Goal: Information Seeking & Learning: Learn about a topic

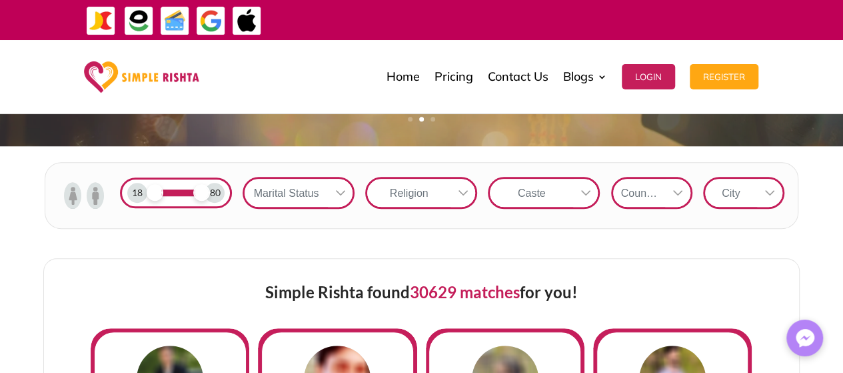
scroll to position [417, 0]
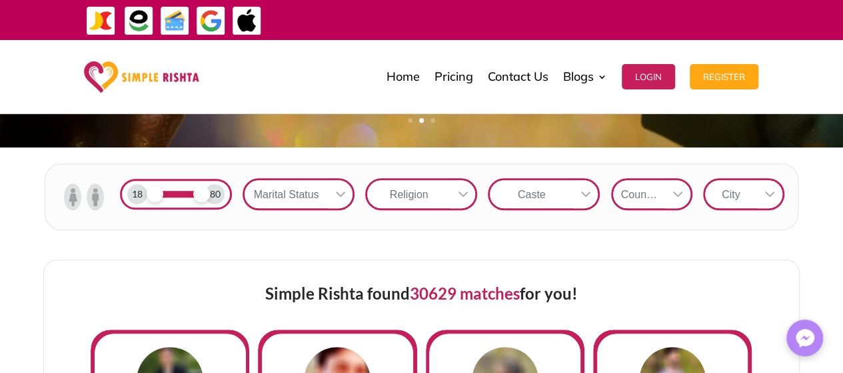
click at [336, 190] on icon at bounding box center [340, 194] width 11 height 11
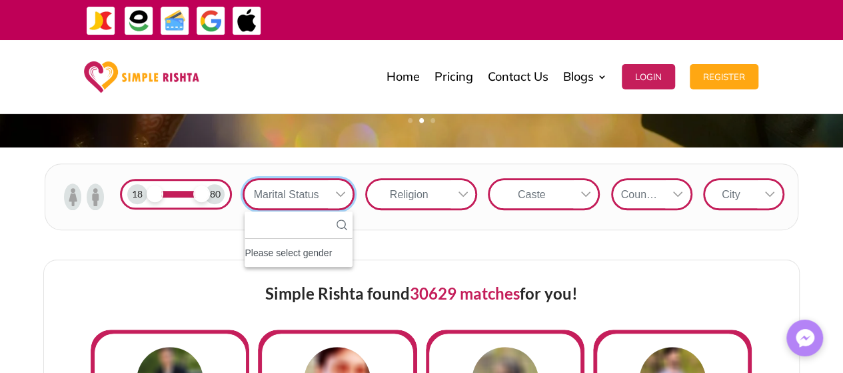
click at [284, 193] on div "Marital Status" at bounding box center [286, 194] width 83 height 28
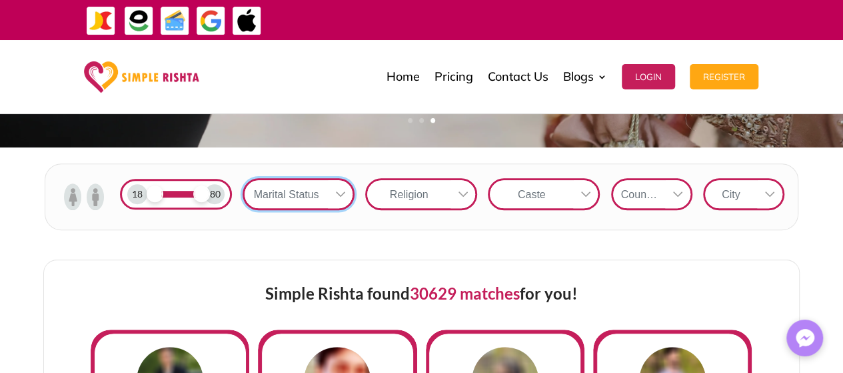
drag, startPoint x: 156, startPoint y: 191, endPoint x: 133, endPoint y: 195, distance: 23.6
click at [133, 195] on div "18 80" at bounding box center [176, 194] width 112 height 31
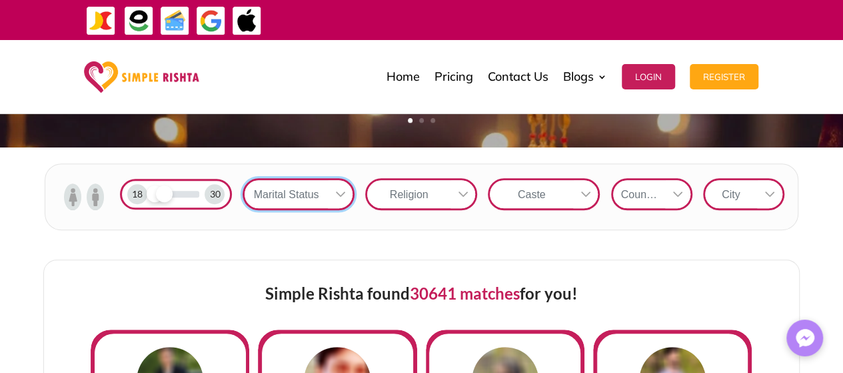
drag, startPoint x: 201, startPoint y: 195, endPoint x: 162, endPoint y: 197, distance: 39.3
click at [162, 197] on span at bounding box center [164, 193] width 17 height 17
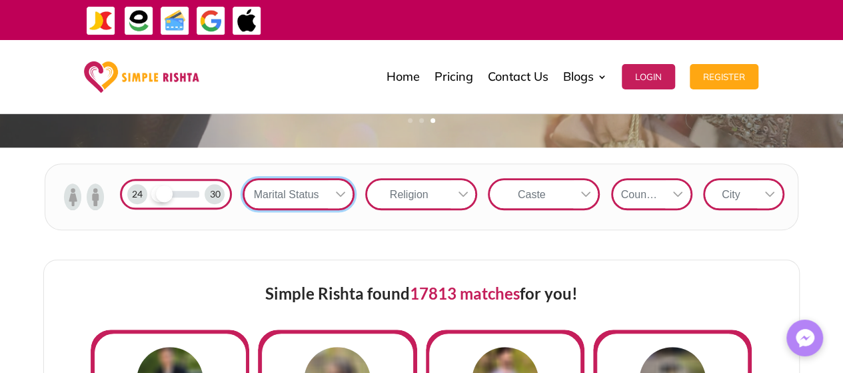
drag, startPoint x: 149, startPoint y: 195, endPoint x: 157, endPoint y: 197, distance: 8.2
click at [157, 197] on div at bounding box center [176, 194] width 47 height 7
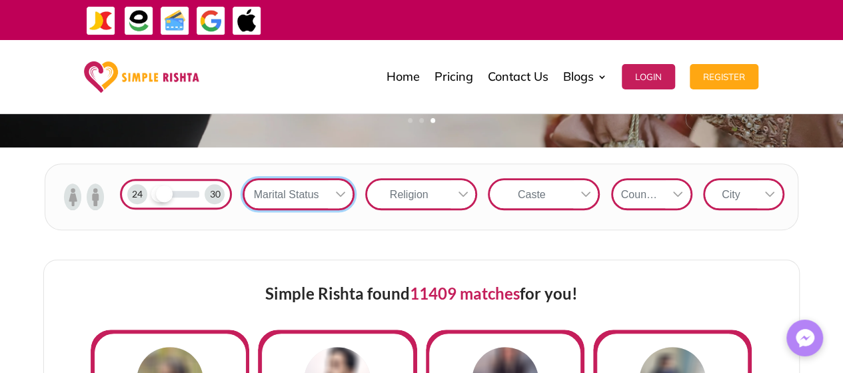
click at [424, 185] on div "Religion" at bounding box center [408, 194] width 83 height 28
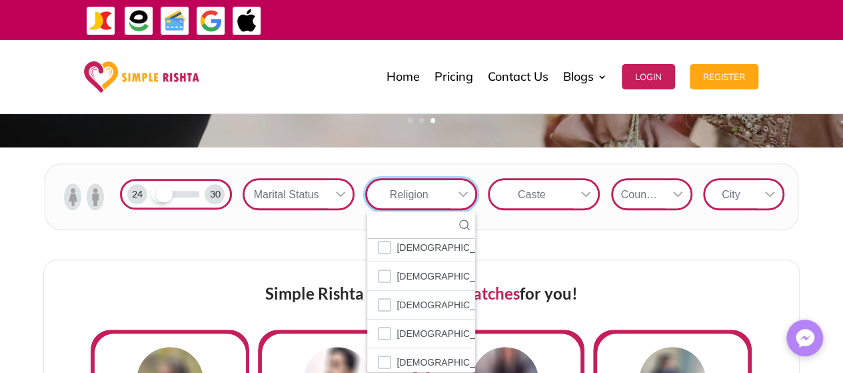
scroll to position [76, 0]
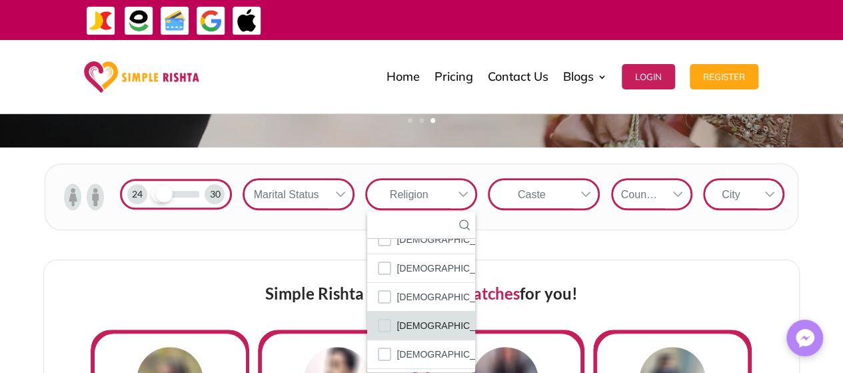
click at [393, 317] on li "[DEMOGRAPHIC_DATA]" at bounding box center [421, 325] width 108 height 29
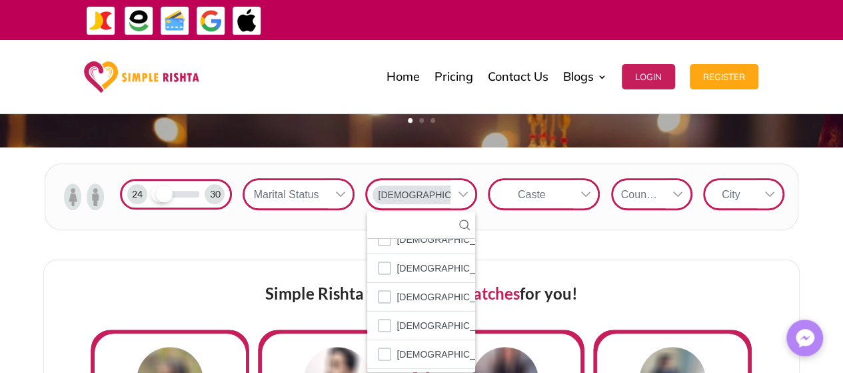
click at [664, 197] on div "Country" at bounding box center [639, 194] width 52 height 28
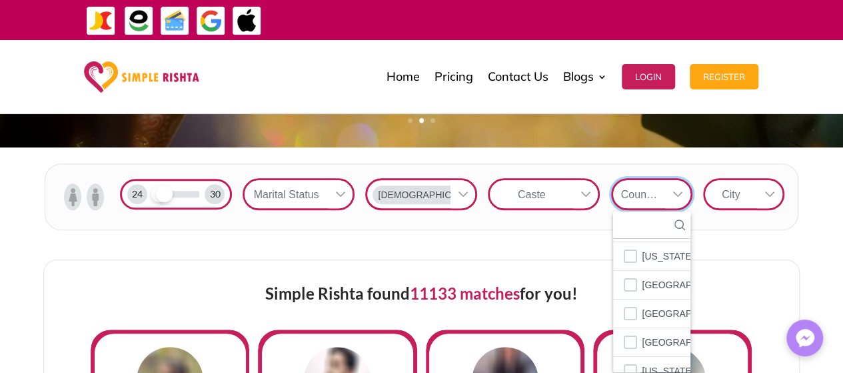
scroll to position [4755, 0]
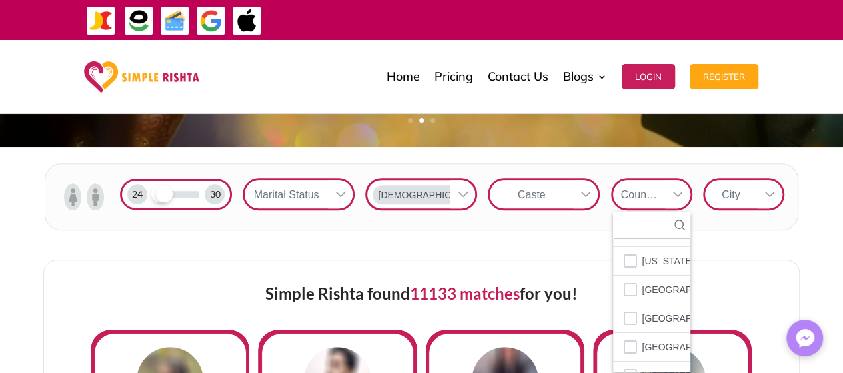
click at [642, 338] on span "[GEOGRAPHIC_DATA]" at bounding box center [690, 346] width 97 height 17
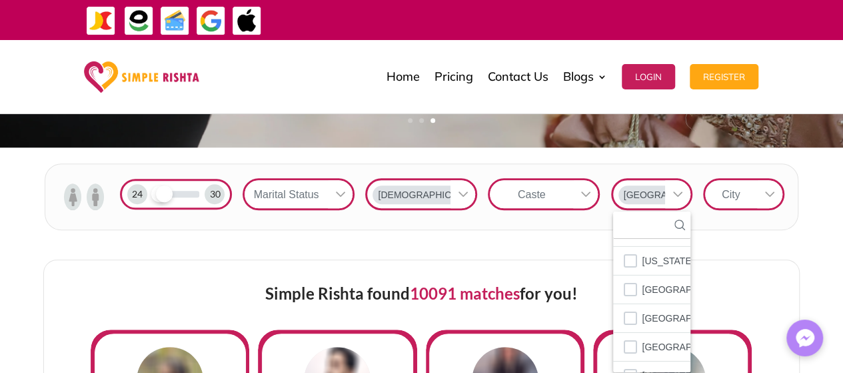
click at [769, 184] on div at bounding box center [769, 194] width 25 height 28
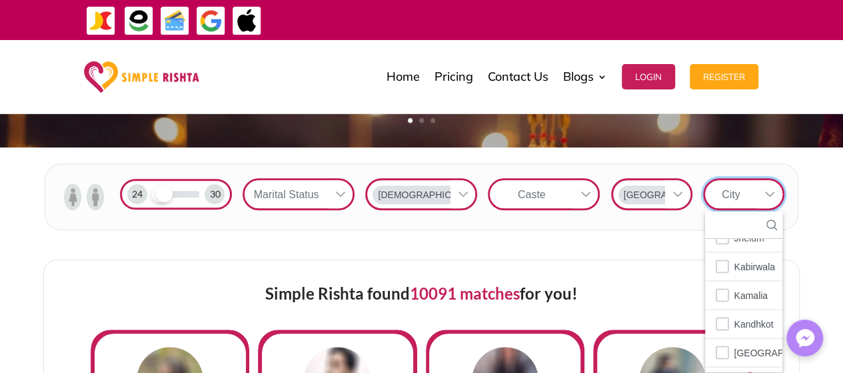
scroll to position [1397, 0]
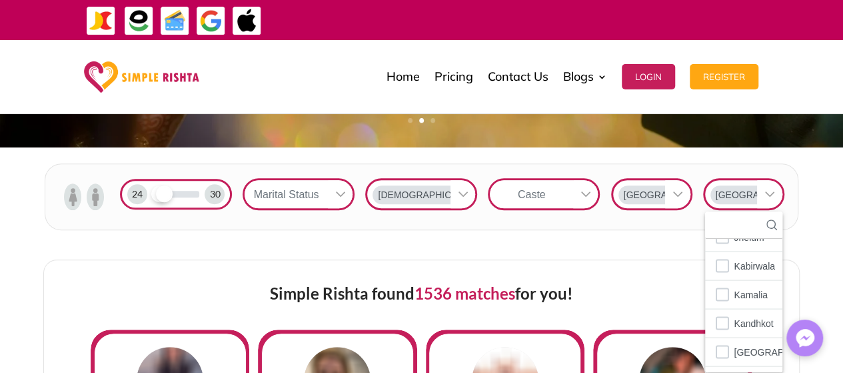
click at [584, 189] on icon at bounding box center [586, 194] width 11 height 11
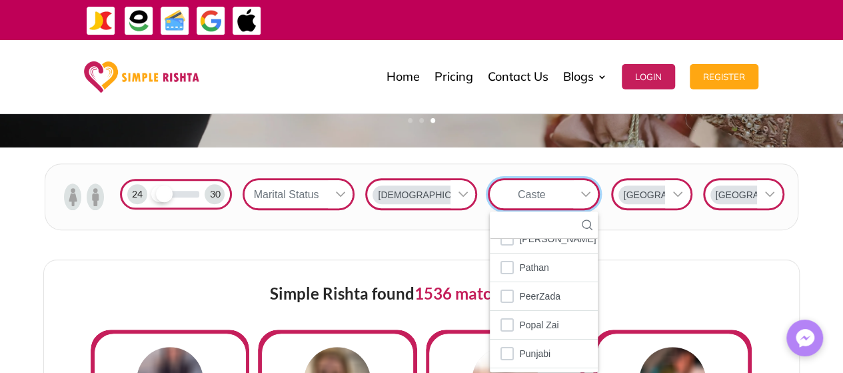
scroll to position [2426, 0]
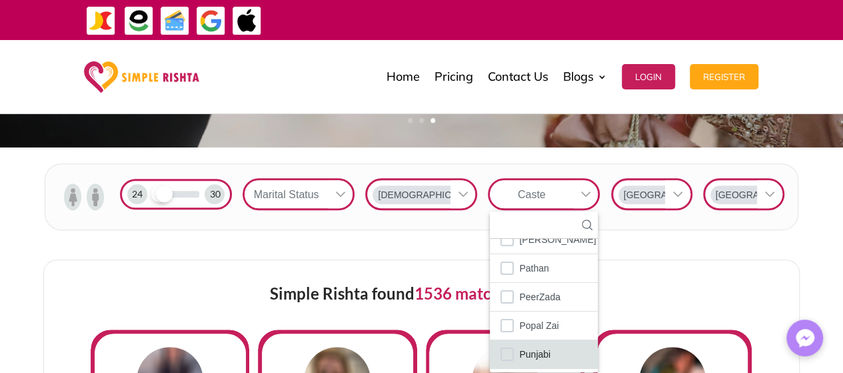
click at [541, 345] on span "Punjabi" at bounding box center [534, 353] width 31 height 17
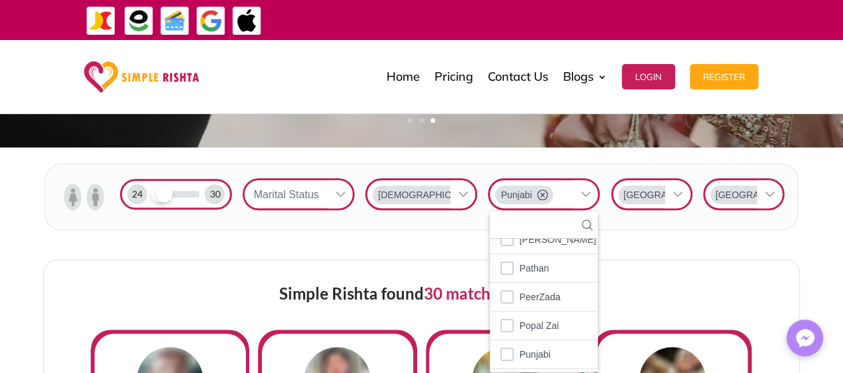
click at [325, 185] on div "Marital Status" at bounding box center [286, 194] width 83 height 28
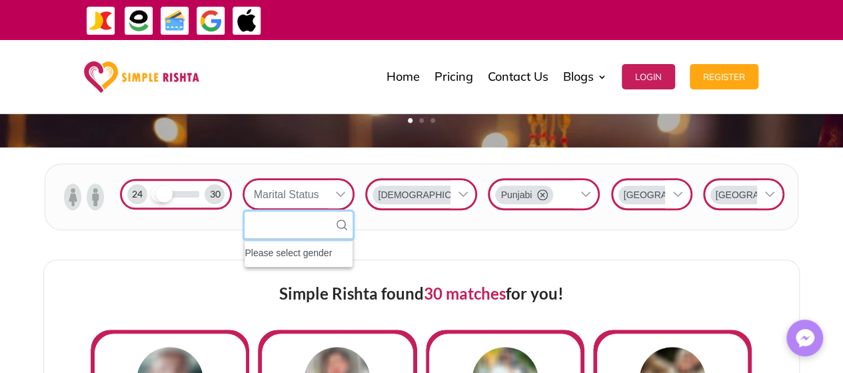
click at [293, 221] on input "text" at bounding box center [299, 224] width 108 height 27
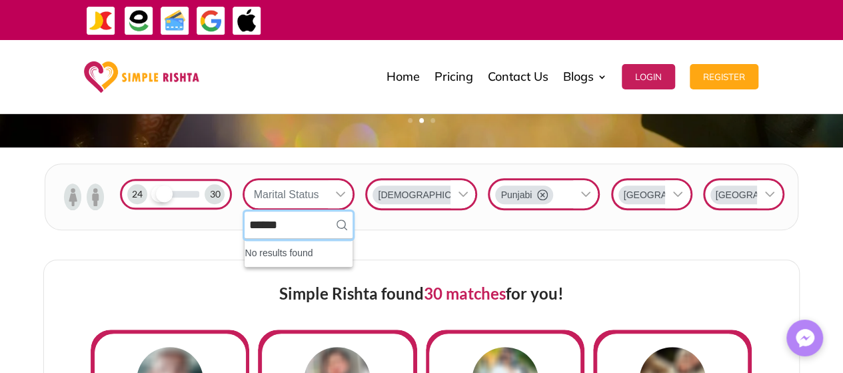
type input "******"
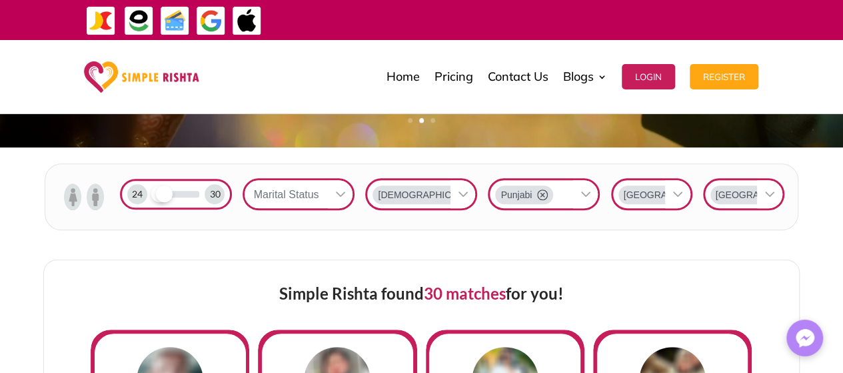
click at [315, 199] on div "Marital Status" at bounding box center [286, 194] width 83 height 28
click at [341, 229] on icon at bounding box center [342, 224] width 11 height 11
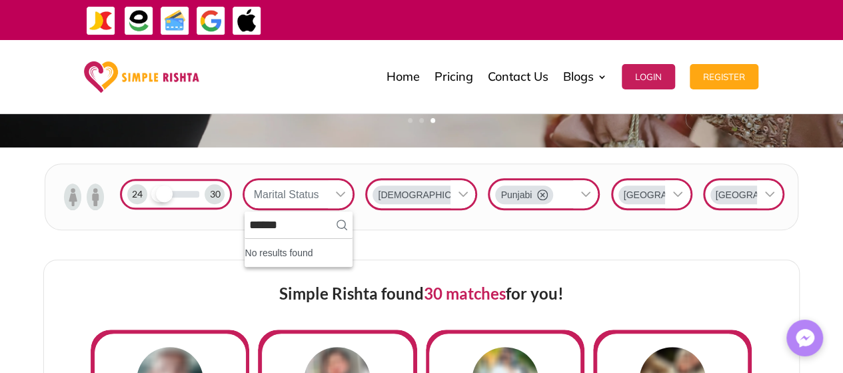
click at [173, 270] on div "Simple Rishta found 30 matches for you!" at bounding box center [422, 294] width 662 height 69
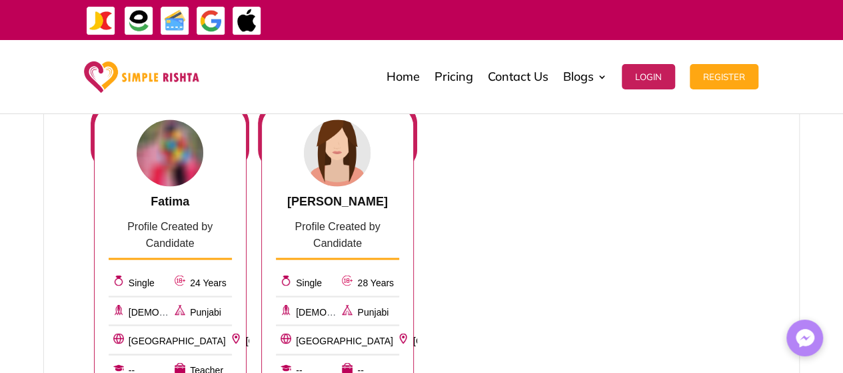
scroll to position [1048, 0]
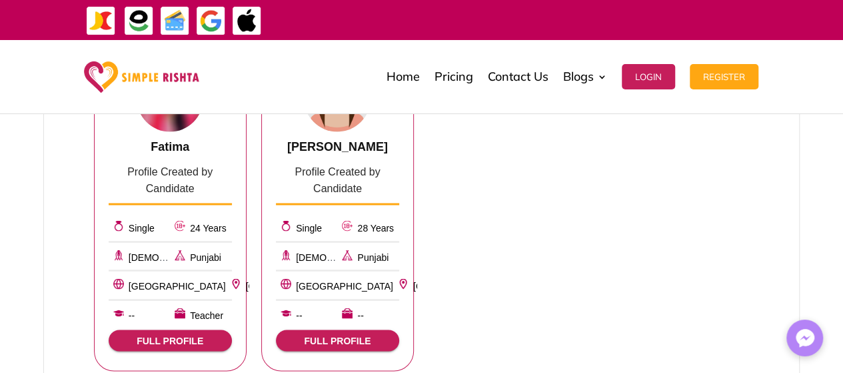
drag, startPoint x: 156, startPoint y: 331, endPoint x: 147, endPoint y: 337, distance: 11.1
click at [147, 337] on span "FULL PROFILE" at bounding box center [170, 340] width 102 height 11
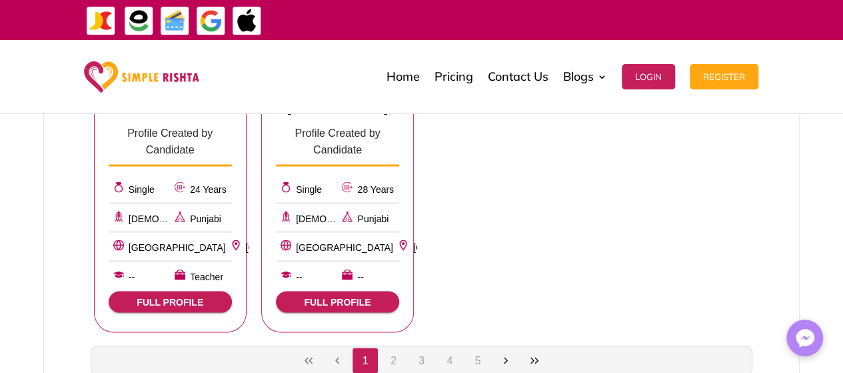
scroll to position [1088, 0]
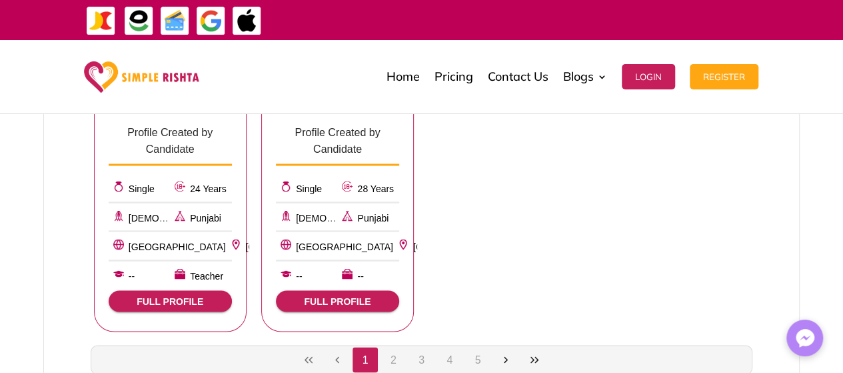
click at [355, 295] on span "FULL PROFILE" at bounding box center [338, 300] width 102 height 11
